Goal: Find specific page/section: Find specific page/section

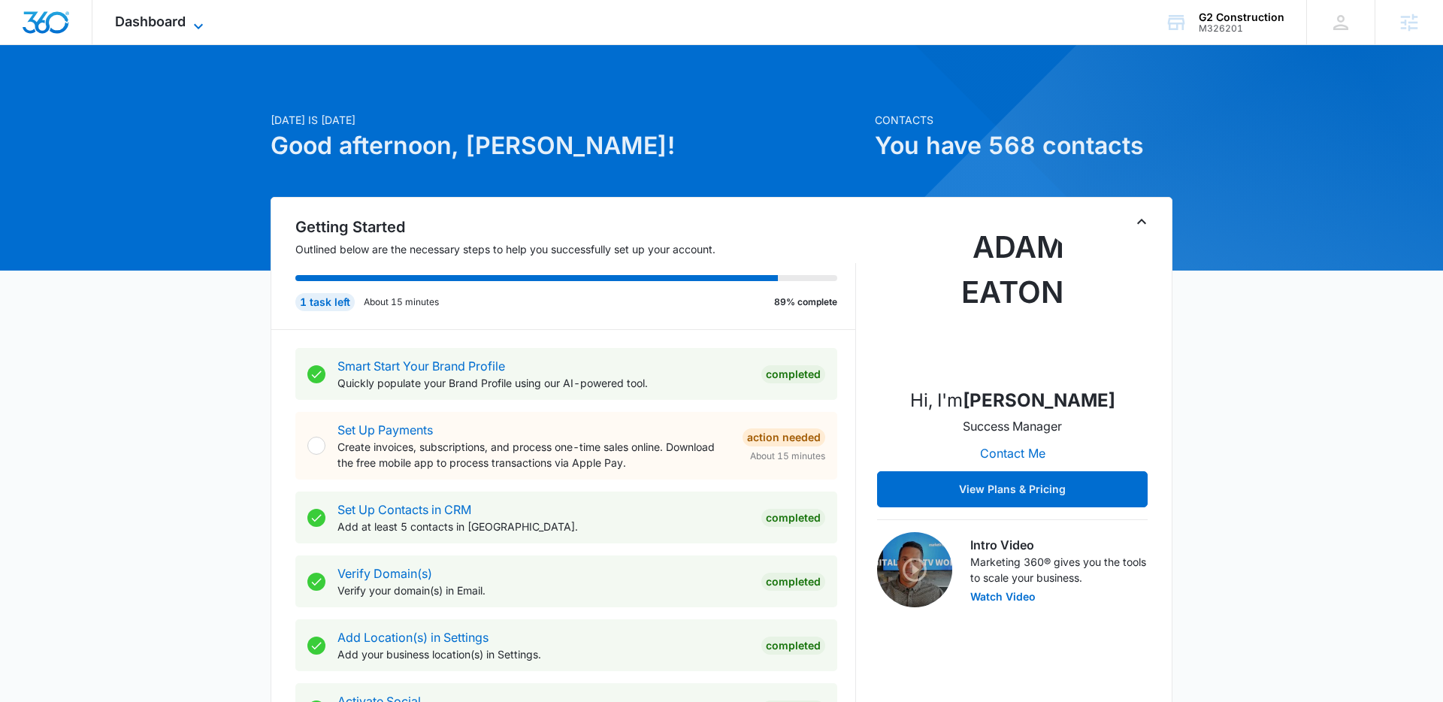
click at [185, 26] on span "Dashboard" at bounding box center [150, 22] width 71 height 16
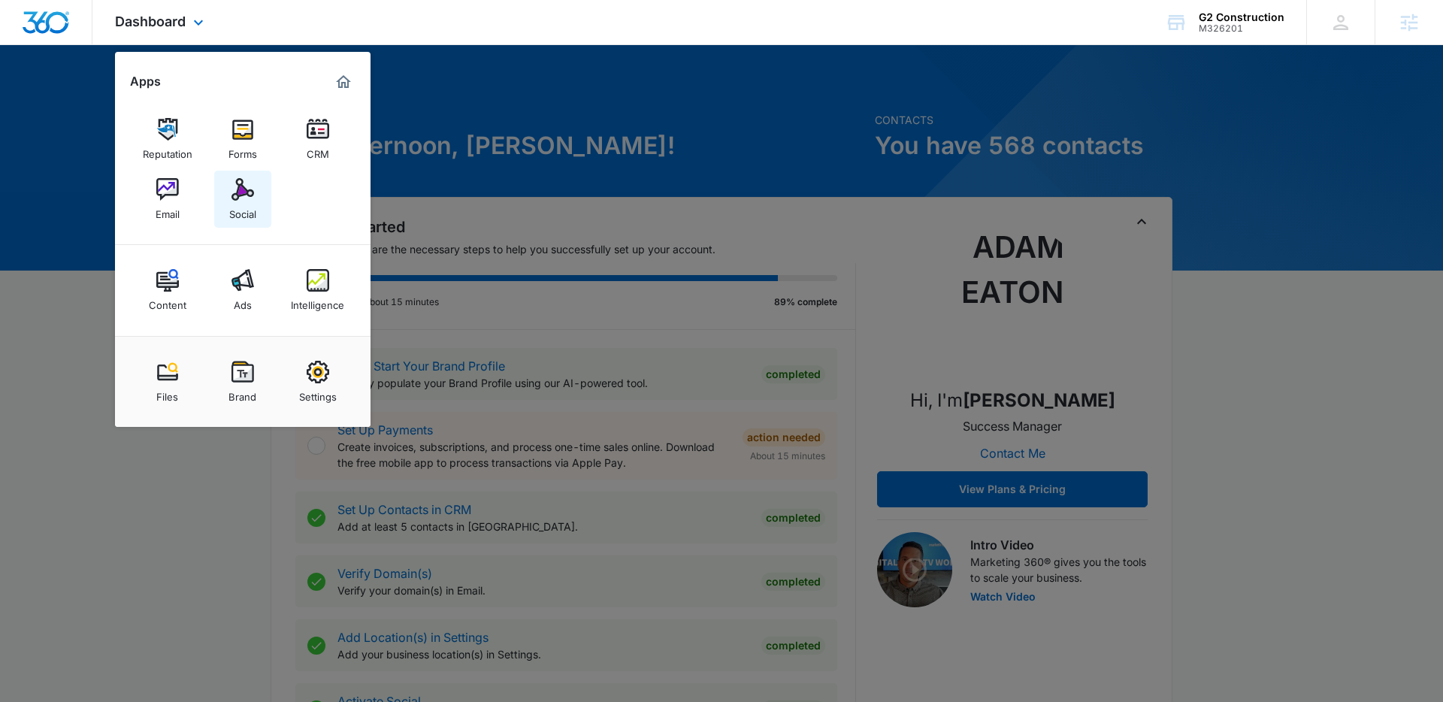
click at [256, 201] on div "Social" at bounding box center [242, 211] width 27 height 20
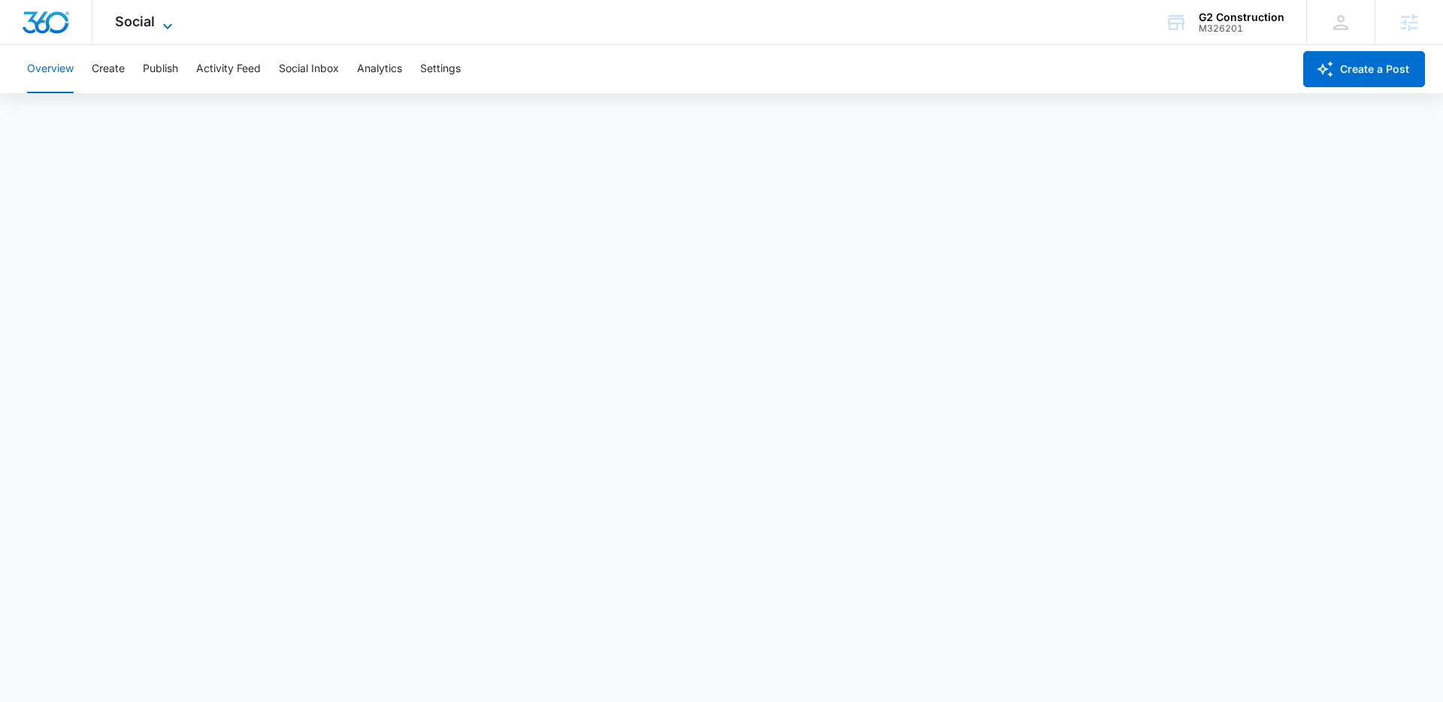
click at [144, 19] on span "Social" at bounding box center [135, 22] width 40 height 16
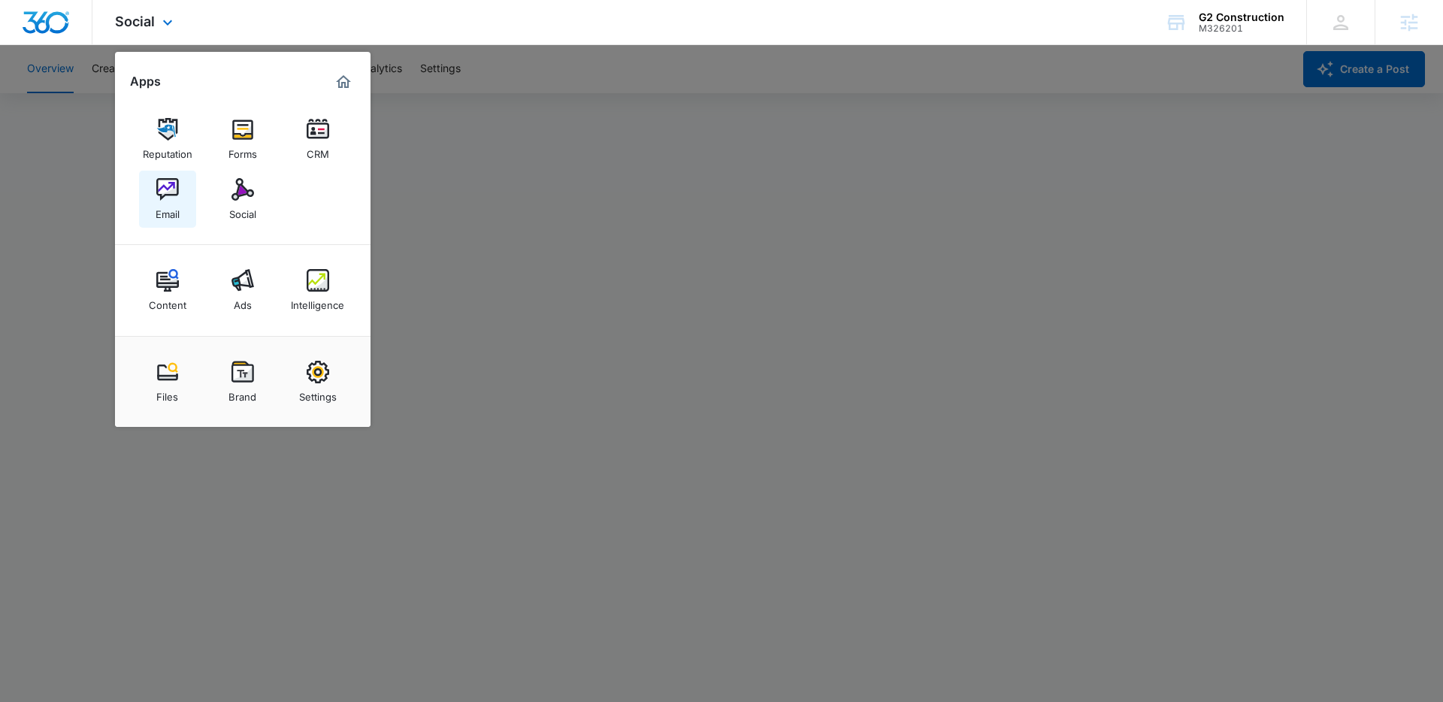
click at [175, 215] on div "Email" at bounding box center [168, 211] width 24 height 20
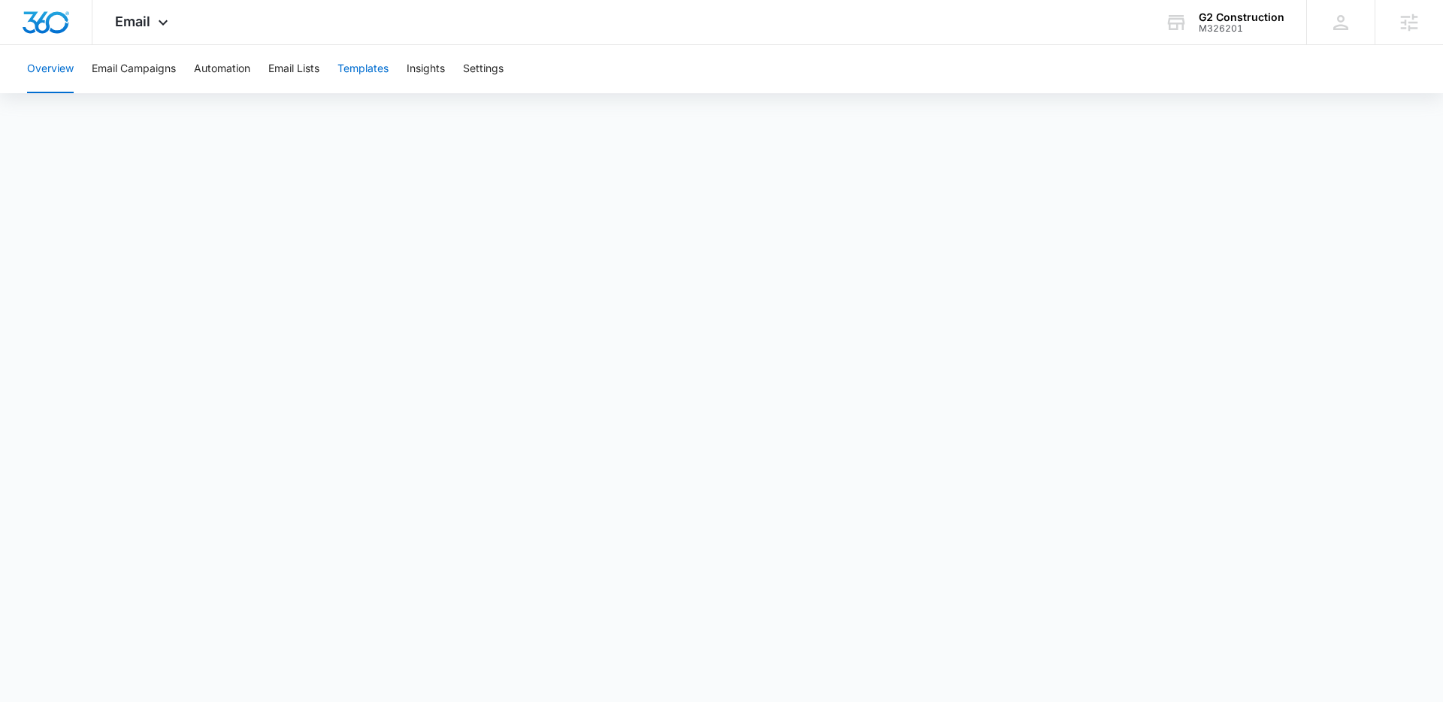
click at [380, 71] on button "Templates" at bounding box center [363, 69] width 51 height 48
